Goal: Information Seeking & Learning: Learn about a topic

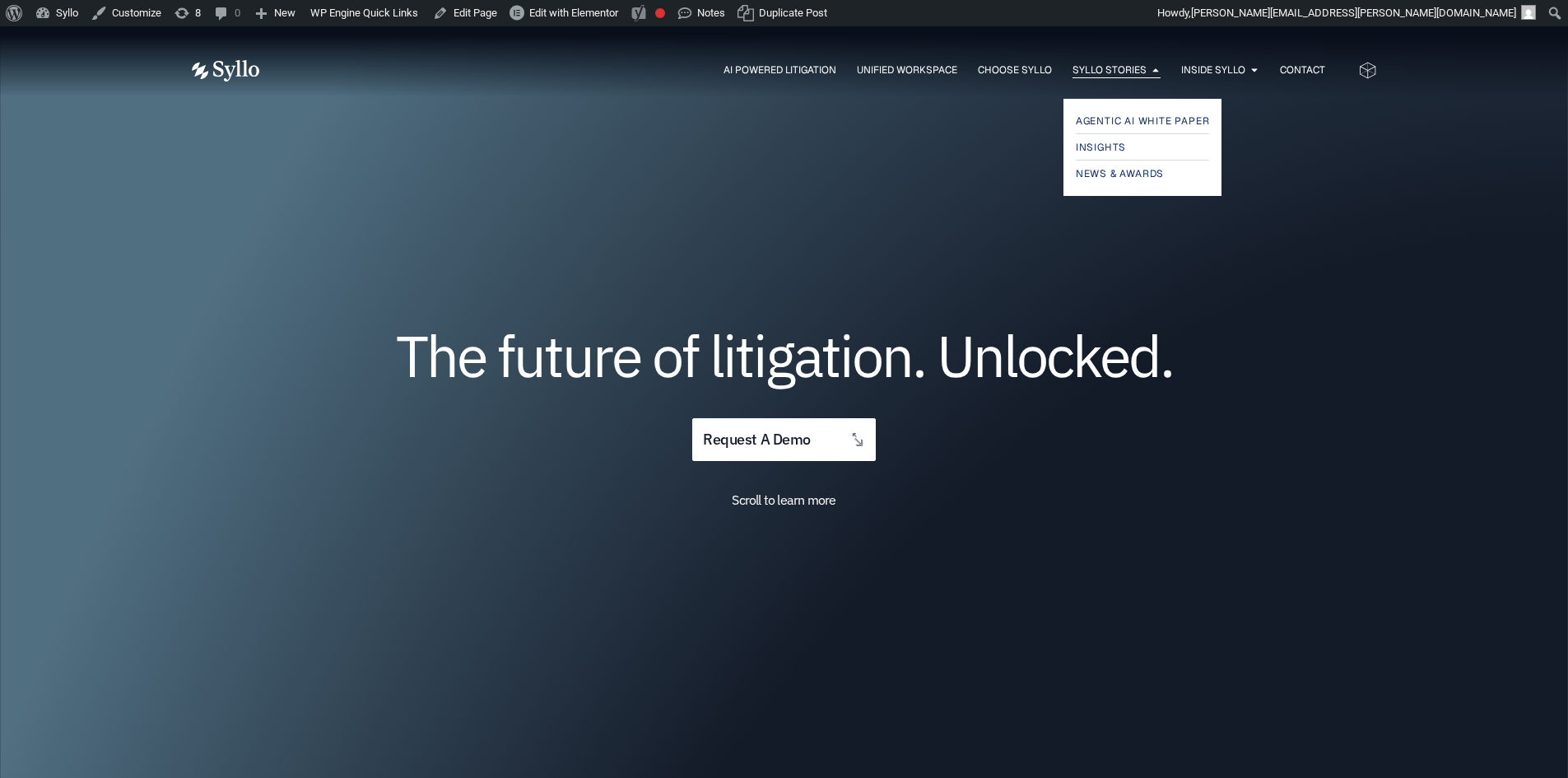
click at [1102, 67] on span "Syllo Stories" at bounding box center [1109, 69] width 74 height 15
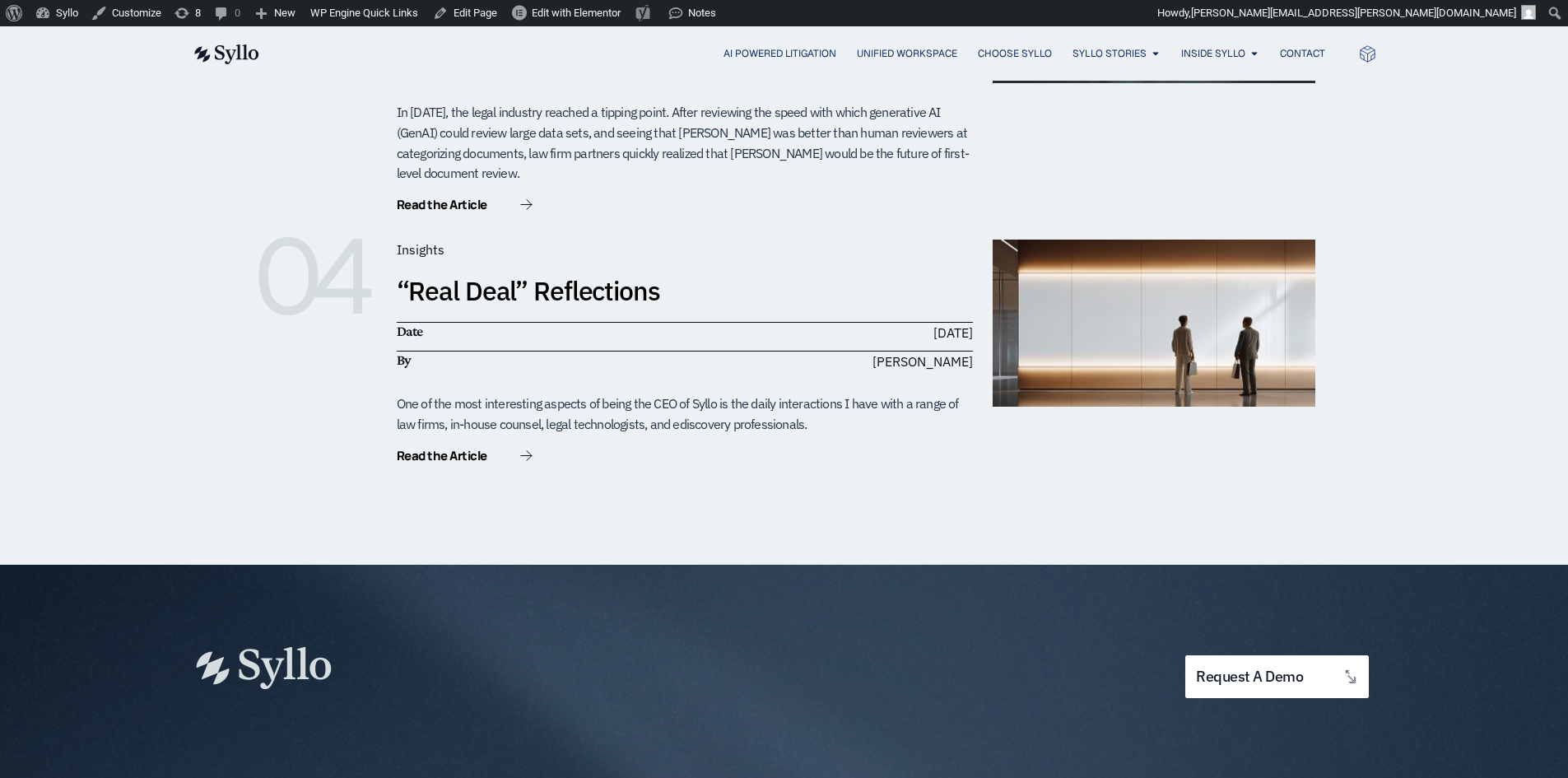
scroll to position [985, 0]
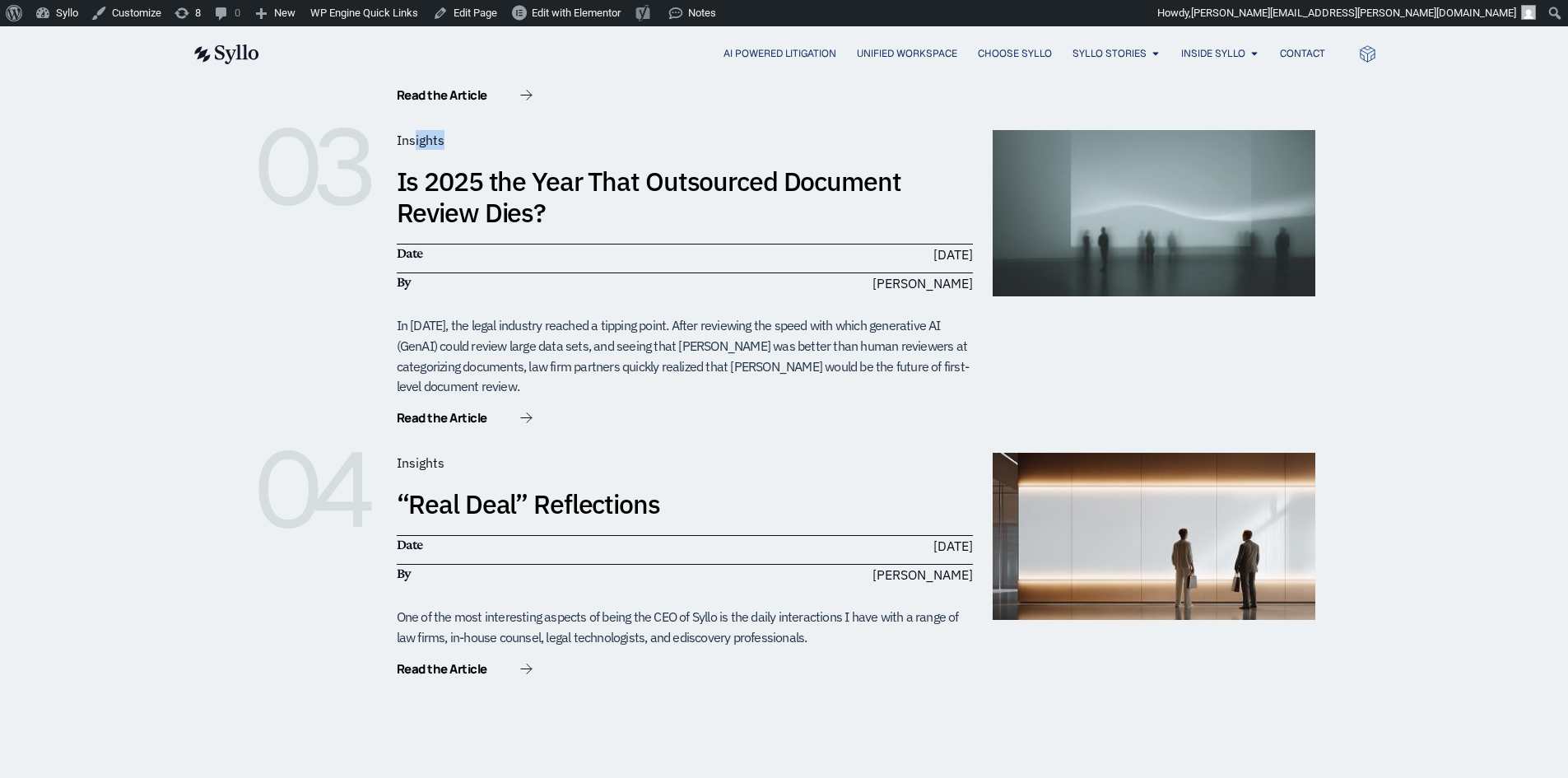
drag, startPoint x: 414, startPoint y: 109, endPoint x: 500, endPoint y: 116, distance: 86.3
click at [500, 130] on ul "Insights" at bounding box center [684, 139] width 589 height 20
click at [511, 130] on ul "Insights" at bounding box center [684, 139] width 589 height 20
drag, startPoint x: 355, startPoint y: 112, endPoint x: 295, endPoint y: 113, distance: 60.0
click at [295, 130] on div "03 Insights Is 2025 the Year That Outsourced Document Review Dies? Date [DATE] …" at bounding box center [784, 279] width 1062 height 298
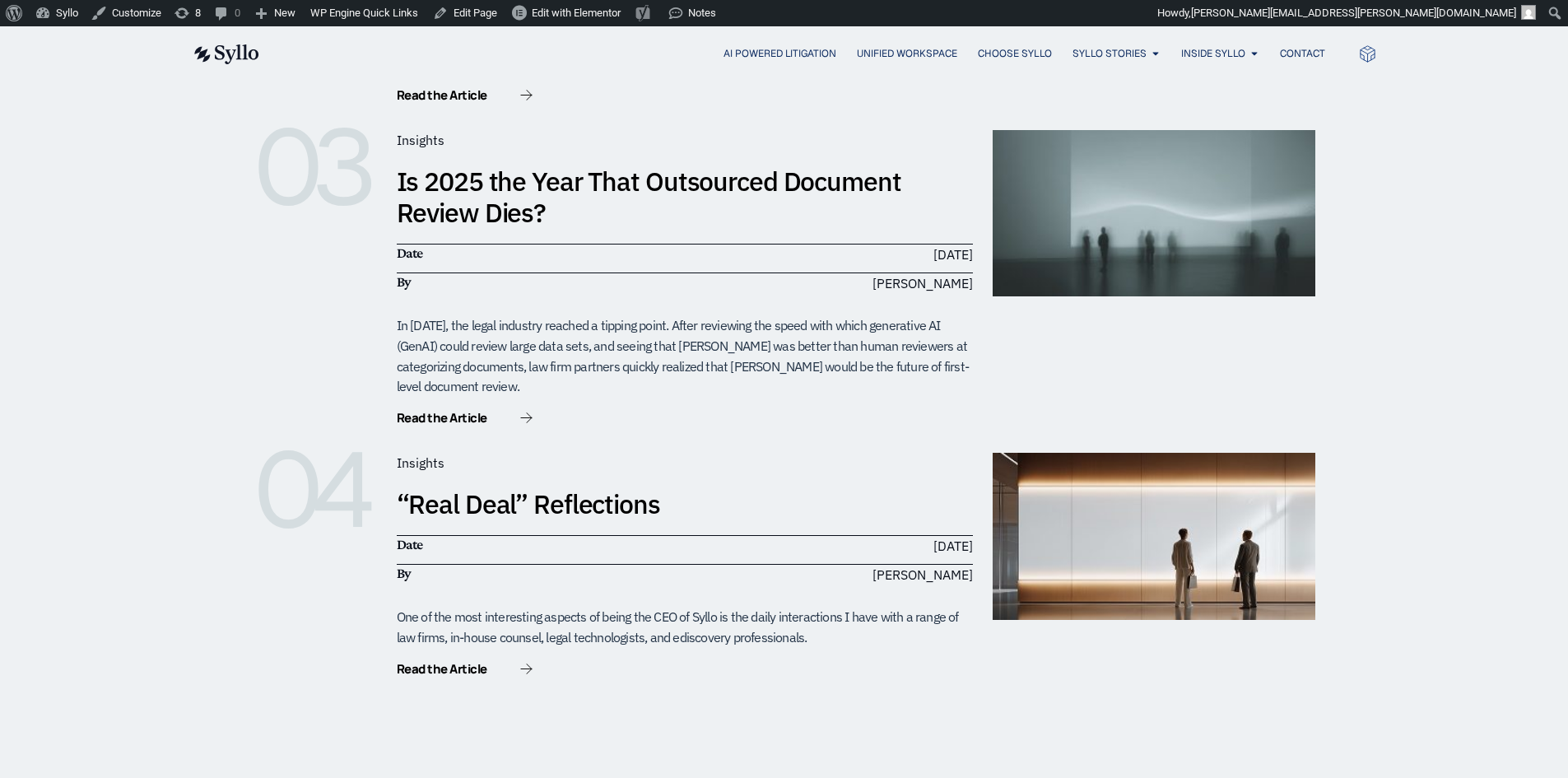
drag, startPoint x: 135, startPoint y: 220, endPoint x: 160, endPoint y: 213, distance: 26.0
click at [135, 220] on div "01 Insights Myths Busted: How [PERSON_NAME]’s Agentic AI Calms 5 Fears About Au…" at bounding box center [784, 75] width 1568 height 1405
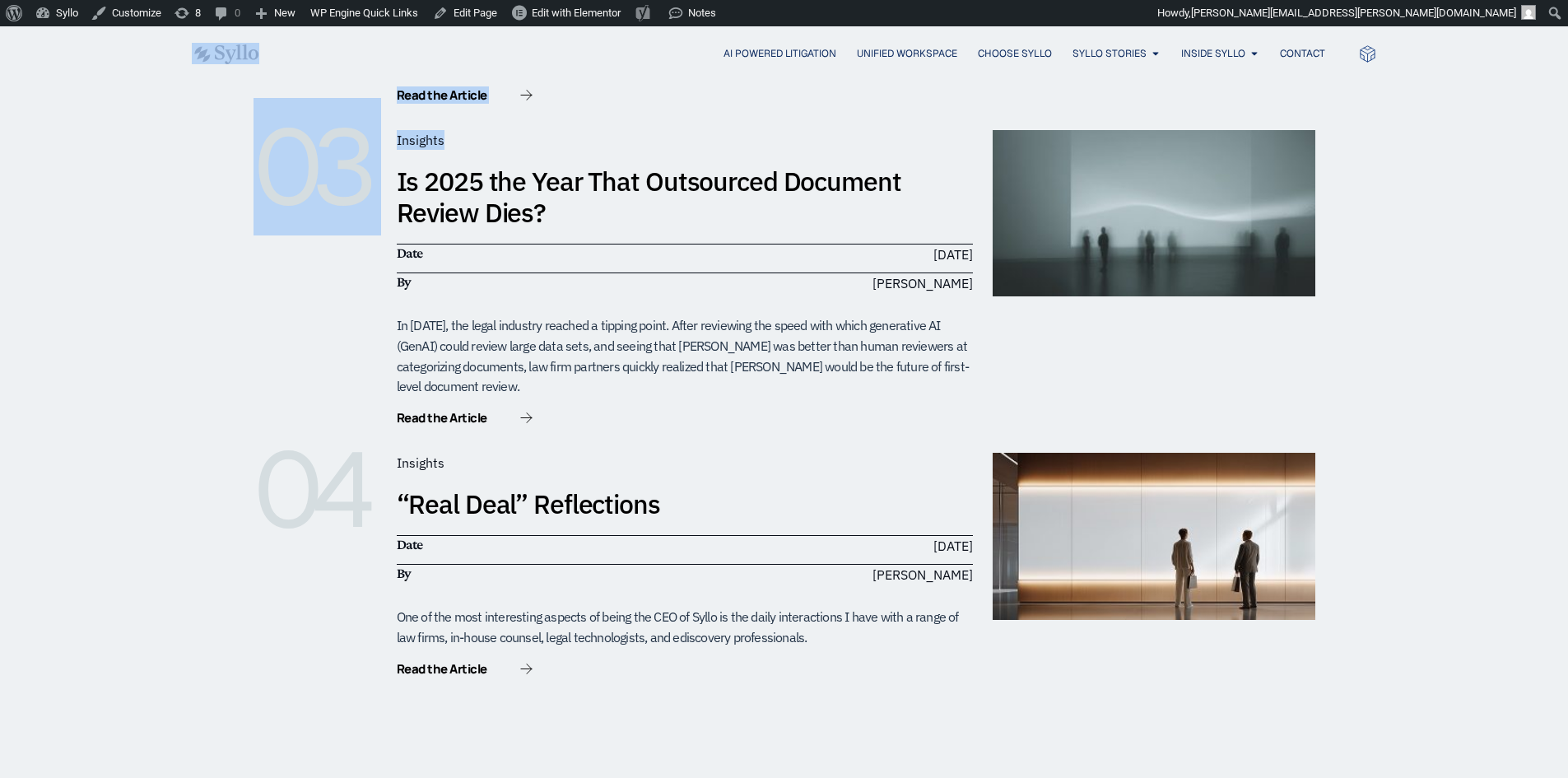
drag, startPoint x: 455, startPoint y: 109, endPoint x: 42, endPoint y: 92, distance: 413.3
click at [44, 59] on body "About WordPress About WordPress Get Involved [DOMAIN_NAME] Documentation Learn …" at bounding box center [784, 183] width 1568 height 2281
click at [155, 301] on div "01 Insights Myths Busted: How [PERSON_NAME]’s Agentic AI Calms 5 Fears About Au…" at bounding box center [784, 75] width 1568 height 1405
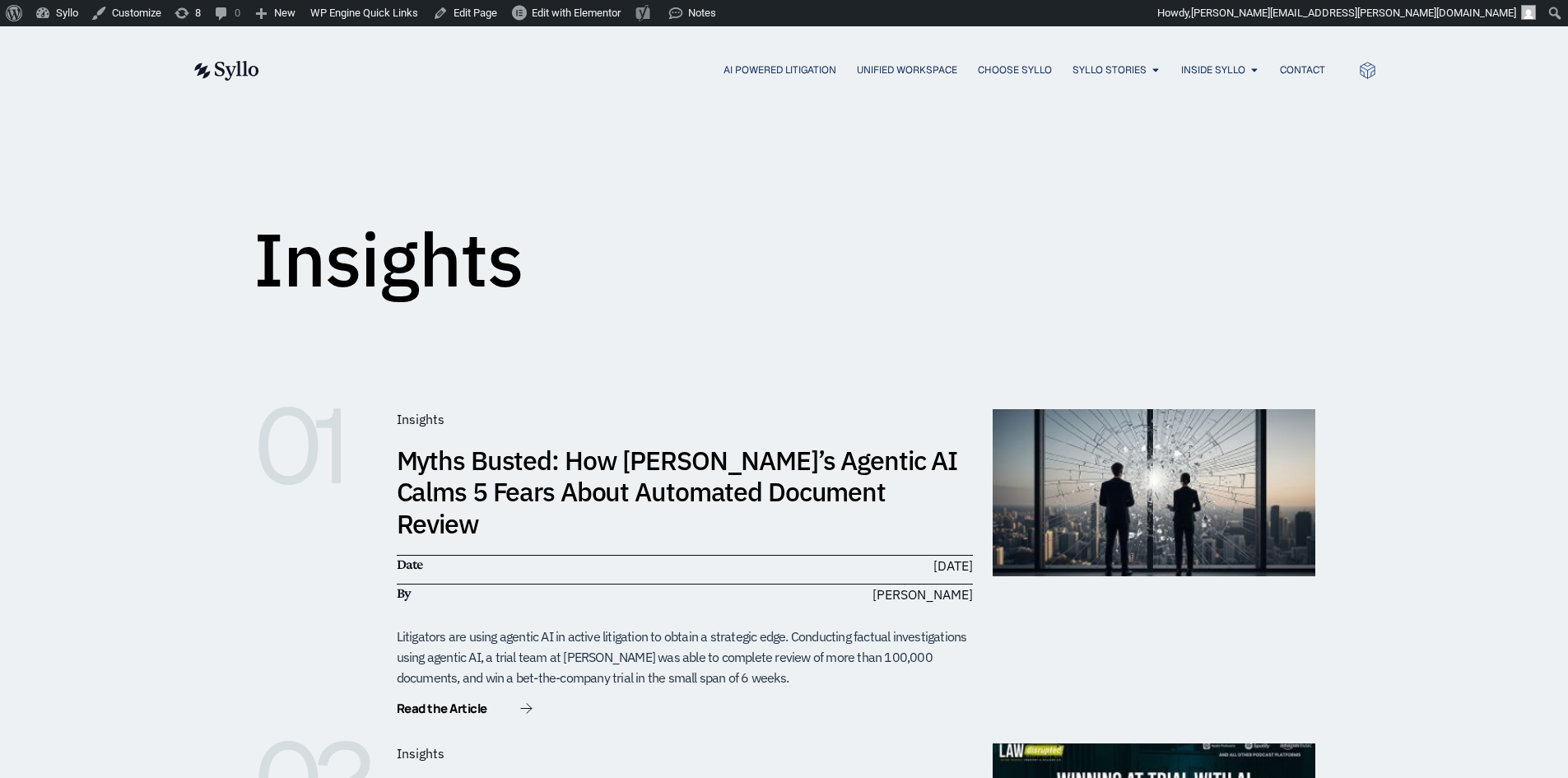
scroll to position [0, 0]
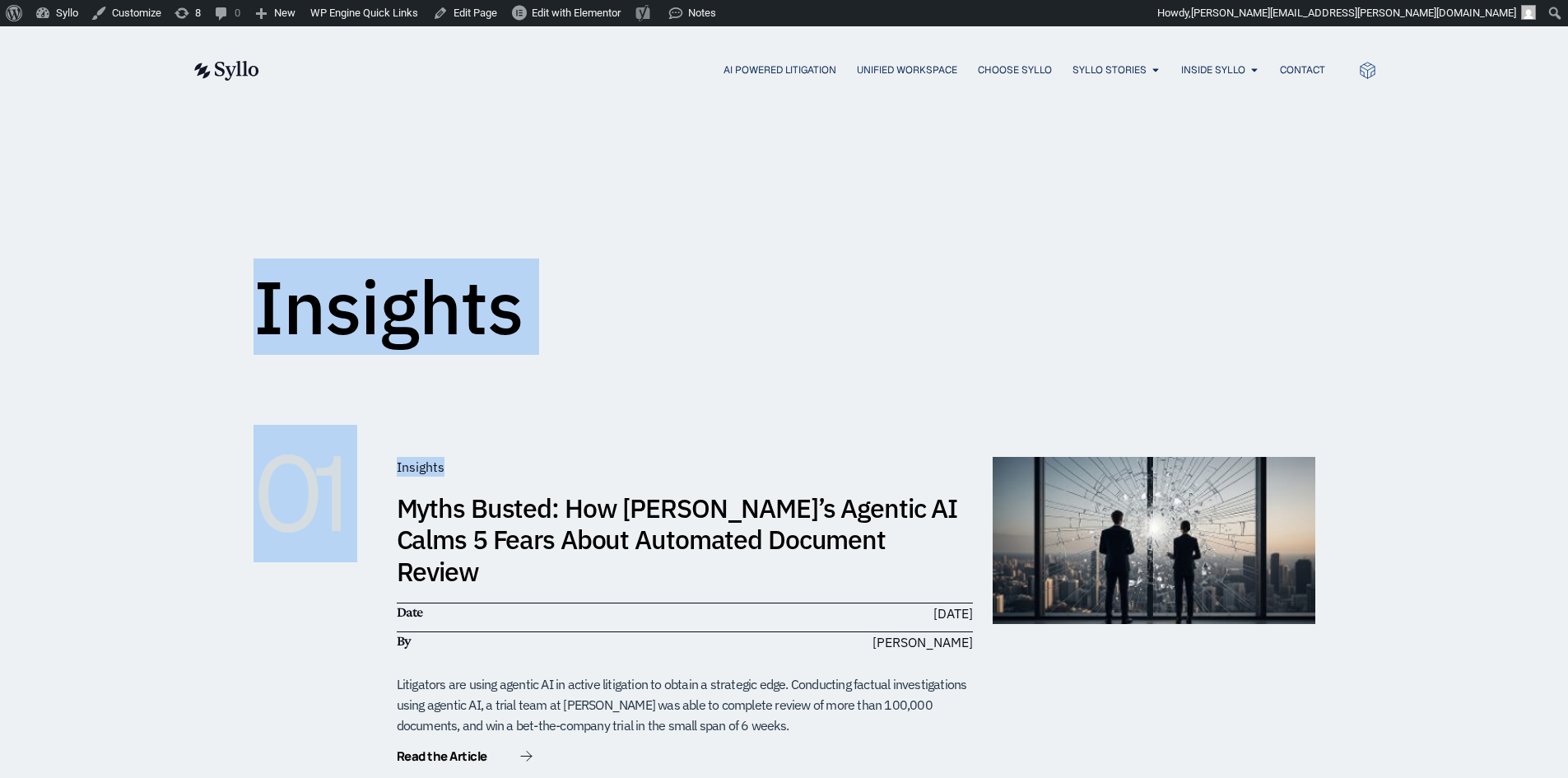
drag, startPoint x: 234, startPoint y: 217, endPoint x: 762, endPoint y: 463, distance: 582.5
click at [502, 257] on div "Insights" at bounding box center [784, 235] width 1062 height 205
click at [378, 298] on h1 "Insights" at bounding box center [389, 307] width 270 height 74
